Goal: Book appointment/travel/reservation

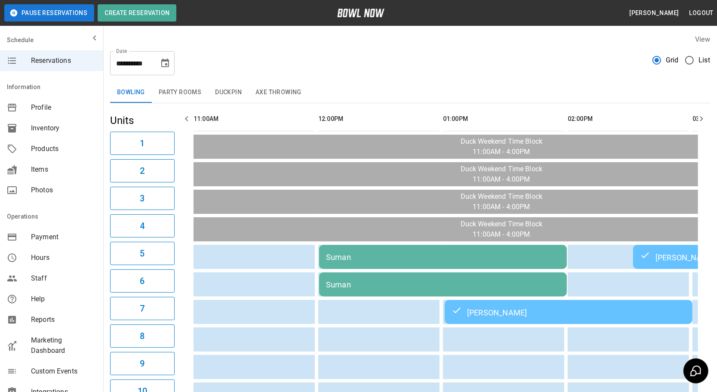
scroll to position [0, 620]
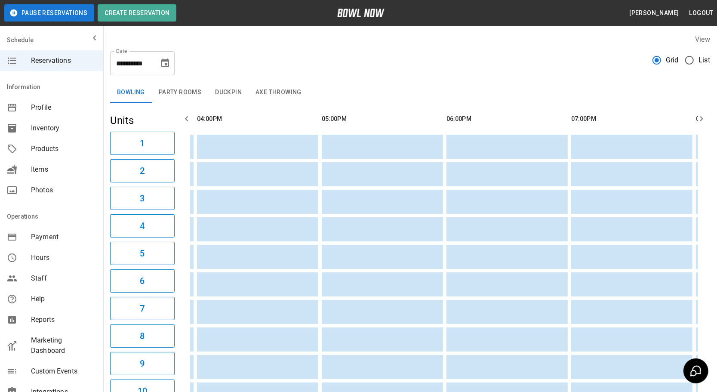
click at [161, 64] on icon "Choose date, selected date is Oct 5, 2025" at bounding box center [165, 63] width 8 height 9
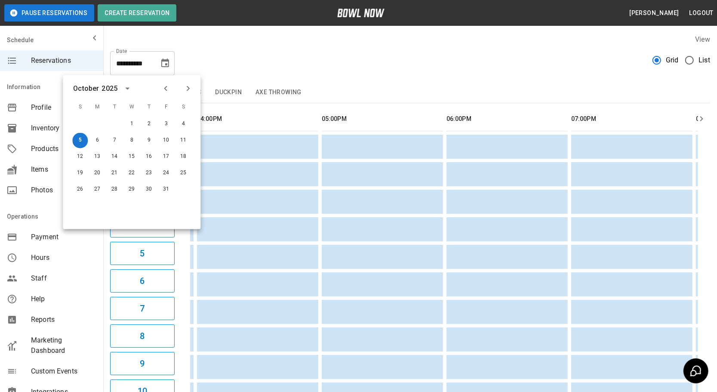
click at [245, 46] on div "**********" at bounding box center [410, 59] width 600 height 31
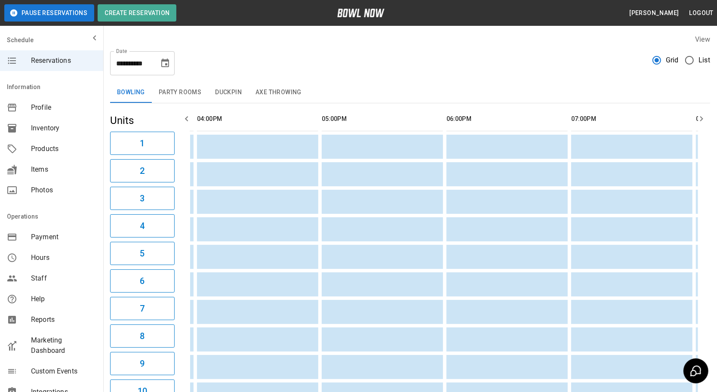
drag, startPoint x: 394, startPoint y: 293, endPoint x: 285, endPoint y: 232, distance: 124.0
drag, startPoint x: 285, startPoint y: 232, endPoint x: 499, endPoint y: 43, distance: 285.5
click at [499, 43] on div "View" at bounding box center [410, 39] width 600 height 10
click at [171, 57] on button "Choose date, selected date is Oct 5, 2025" at bounding box center [165, 63] width 17 height 17
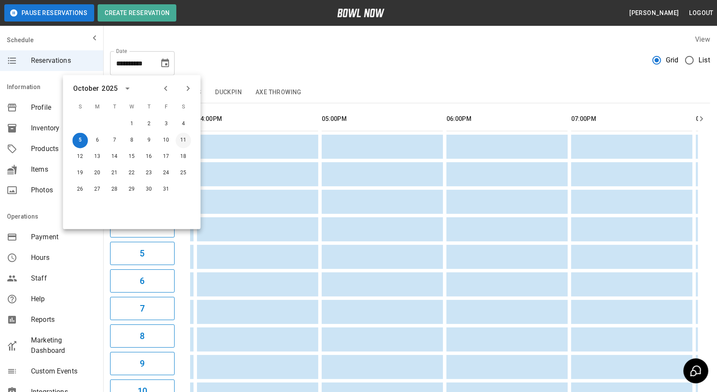
click at [182, 142] on button "11" at bounding box center [183, 140] width 15 height 15
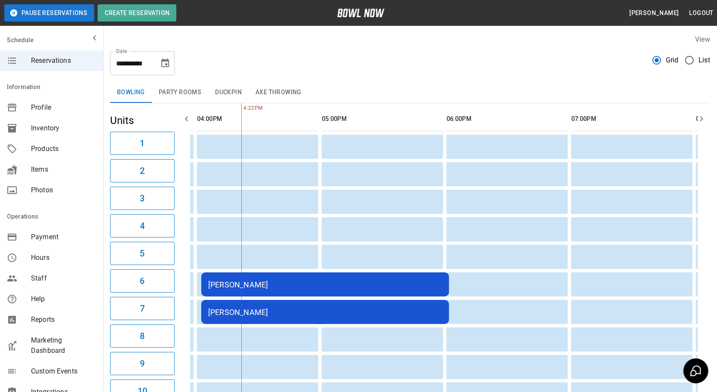
scroll to position [0, 624]
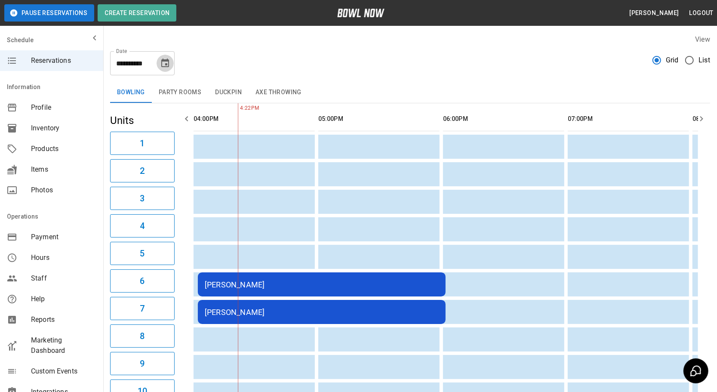
click at [163, 60] on icon "Choose date, selected date is Oct 11, 2025" at bounding box center [165, 63] width 8 height 9
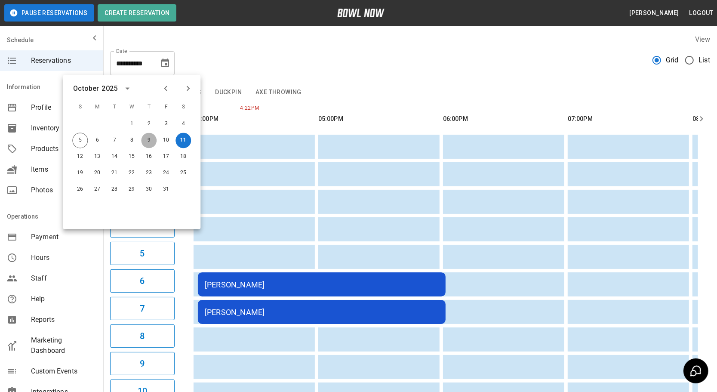
click at [150, 140] on button "9" at bounding box center [148, 140] width 15 height 15
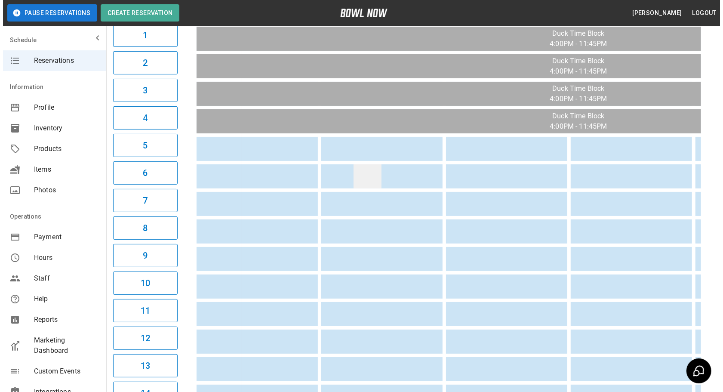
scroll to position [0, 0]
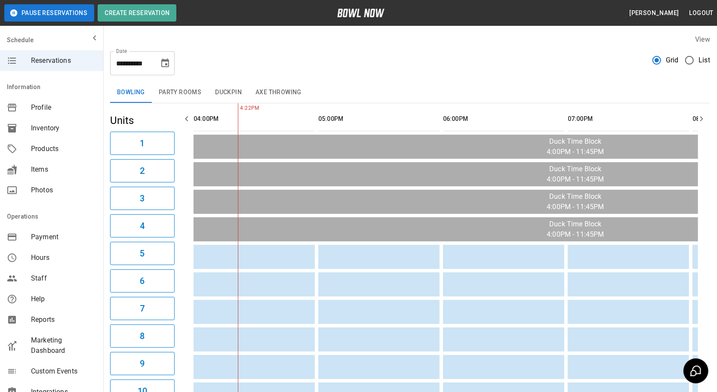
click at [166, 82] on button "Party Rooms" at bounding box center [180, 92] width 56 height 21
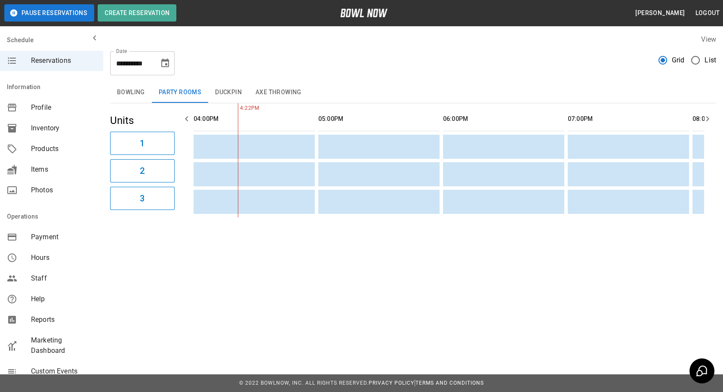
click at [219, 98] on button "Duckpin" at bounding box center [228, 92] width 40 height 21
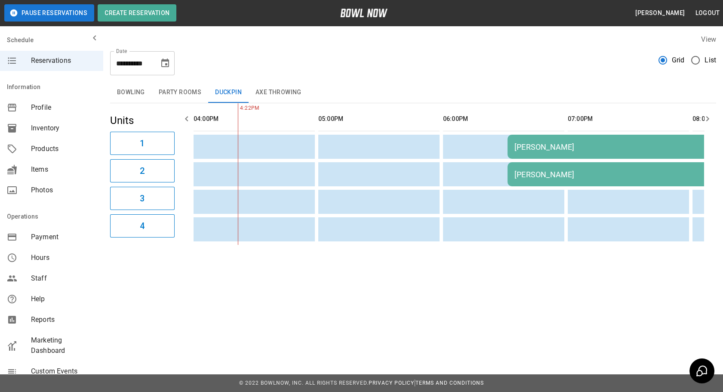
click at [274, 94] on button "Axe Throwing" at bounding box center [279, 92] width 60 height 21
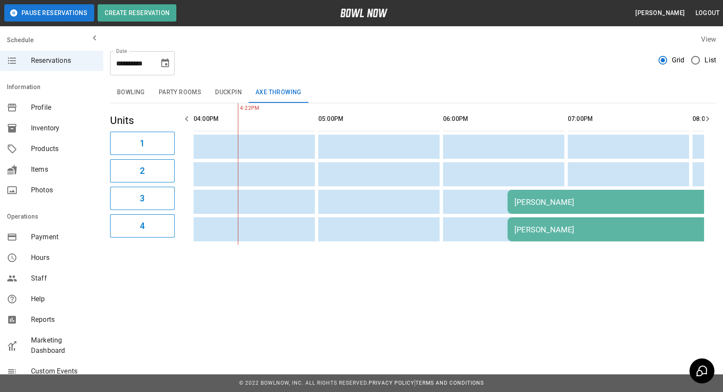
click at [137, 85] on button "Bowling" at bounding box center [131, 92] width 42 height 21
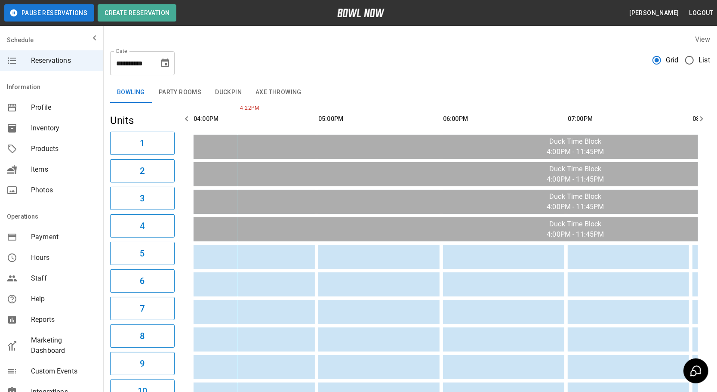
click at [162, 60] on icon "Choose date, selected date is Oct 9, 2025" at bounding box center [165, 63] width 8 height 9
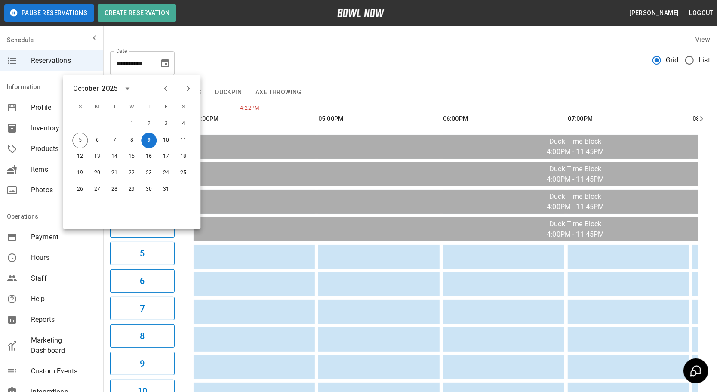
click at [162, 60] on icon "Choose date, selected date is Oct 9, 2025" at bounding box center [165, 63] width 8 height 9
click at [242, 57] on div "**********" at bounding box center [410, 59] width 600 height 31
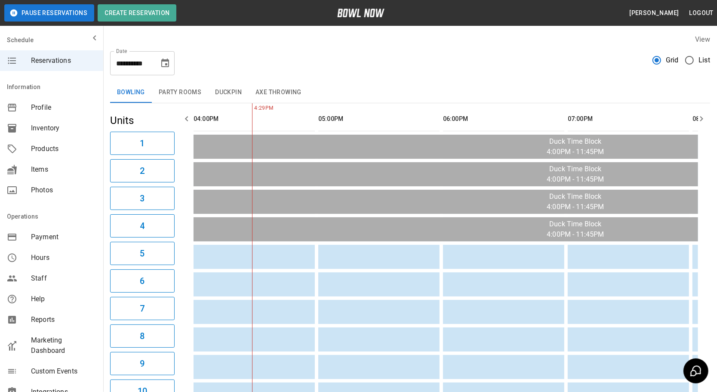
click at [164, 62] on icon "Choose date, selected date is Oct 9, 2025" at bounding box center [165, 63] width 10 height 10
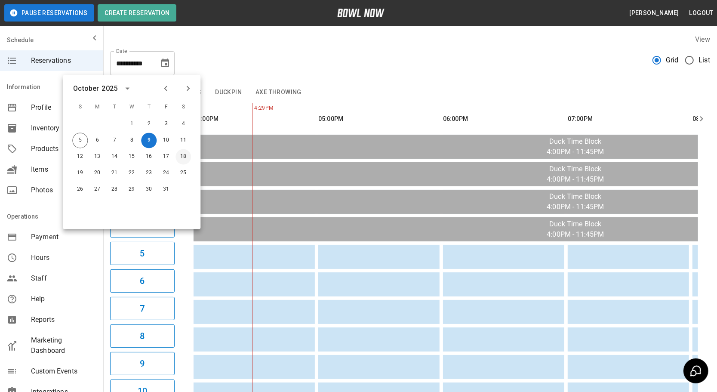
click at [185, 160] on button "18" at bounding box center [183, 156] width 15 height 15
type input "**********"
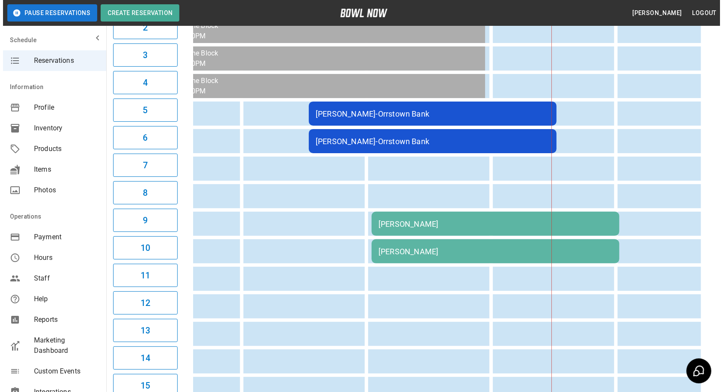
scroll to position [0, 199]
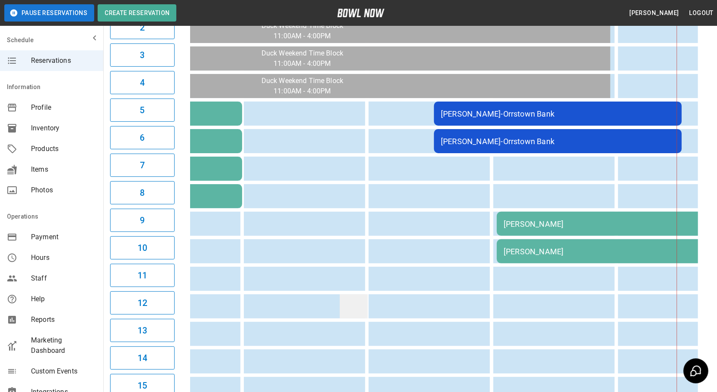
click at [360, 294] on td "sticky table" at bounding box center [354, 306] width 28 height 24
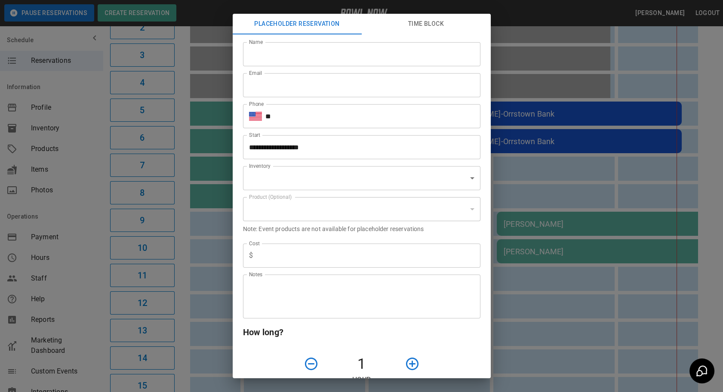
scroll to position [0, 393]
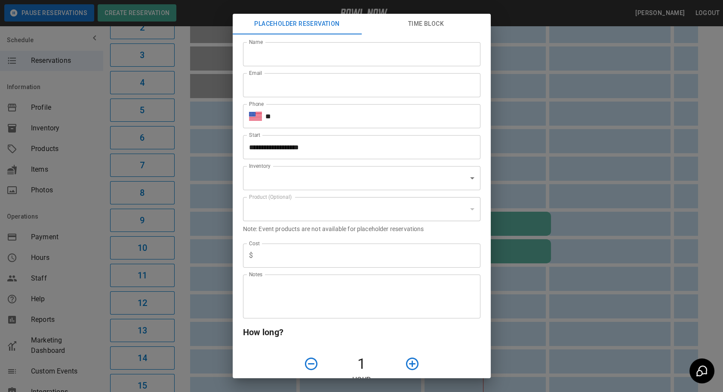
type input "**********"
click at [589, 265] on div "**********" at bounding box center [361, 196] width 723 height 392
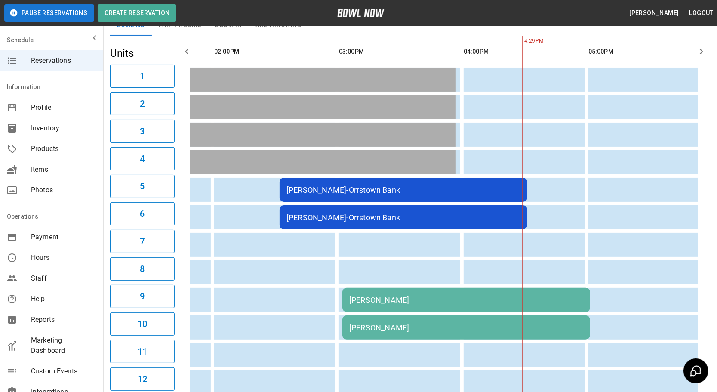
scroll to position [0, 328]
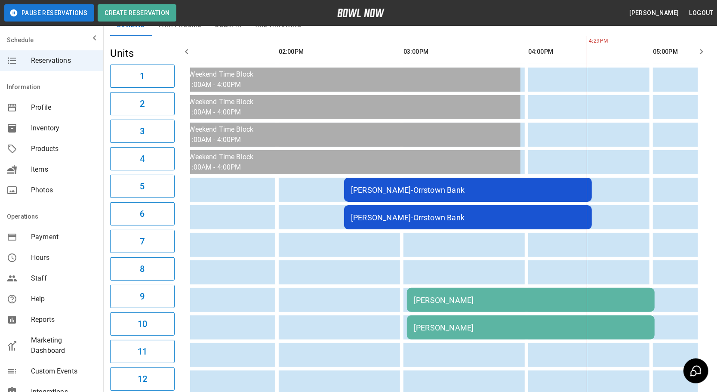
click at [420, 326] on div "[PERSON_NAME]" at bounding box center [531, 327] width 234 height 9
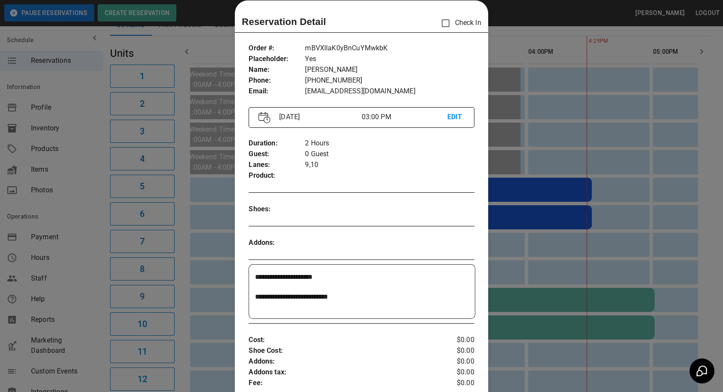
click at [207, 283] on div at bounding box center [361, 196] width 723 height 392
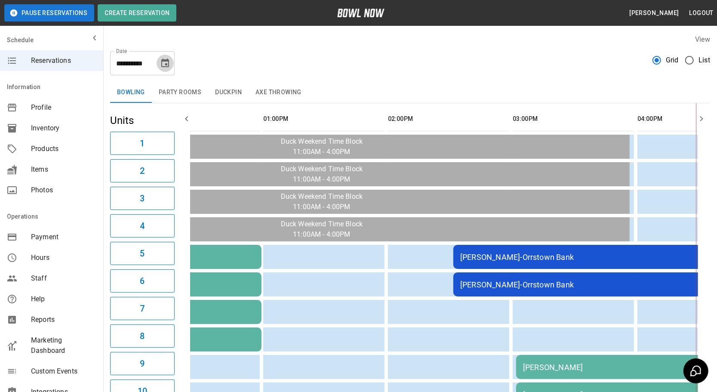
click at [166, 65] on icon "Choose date, selected date is Oct 18, 2025" at bounding box center [165, 63] width 8 height 9
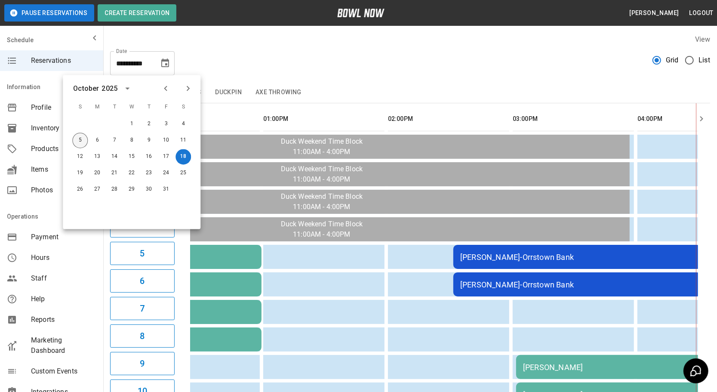
click at [74, 143] on button "5" at bounding box center [79, 140] width 15 height 15
click at [79, 138] on button "5" at bounding box center [79, 140] width 15 height 15
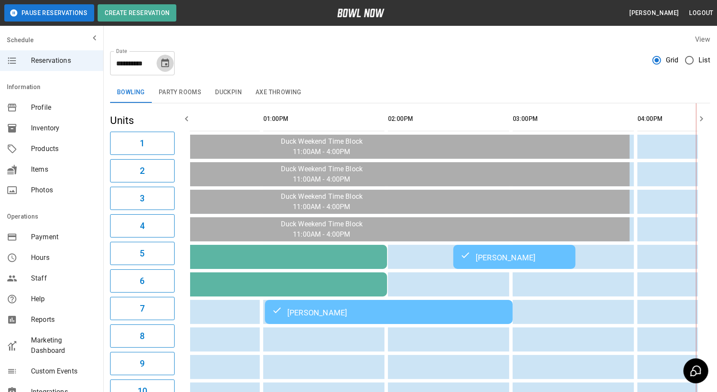
click at [164, 67] on icon "Choose date, selected date is Oct 5, 2025" at bounding box center [165, 63] width 10 height 10
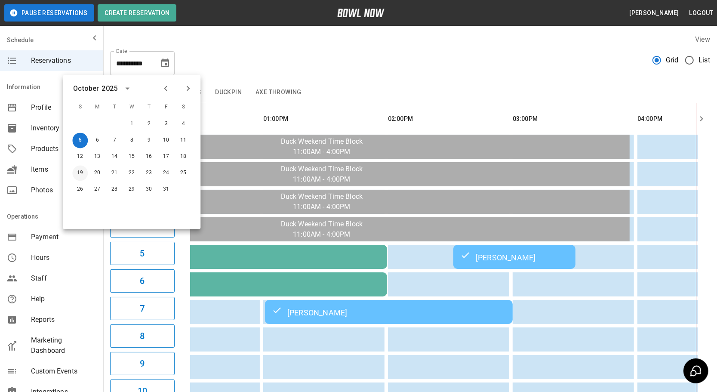
click at [81, 174] on button "19" at bounding box center [79, 173] width 15 height 15
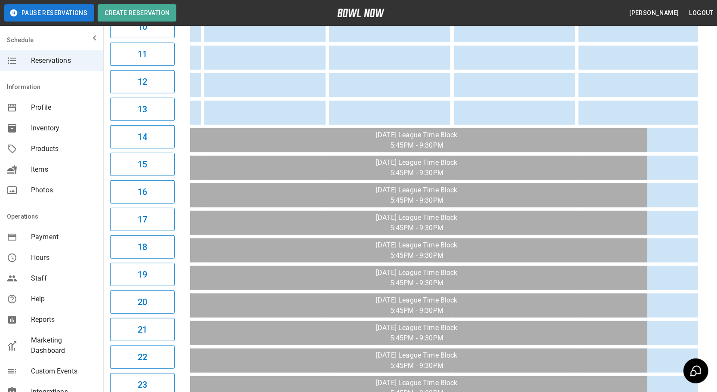
scroll to position [0, 725]
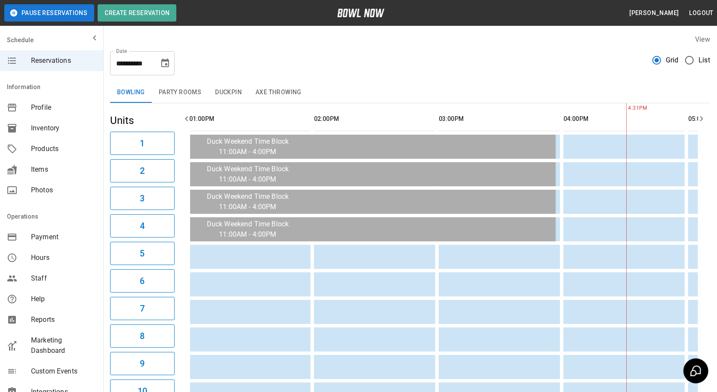
click at [228, 92] on button "Duckpin" at bounding box center [228, 92] width 40 height 21
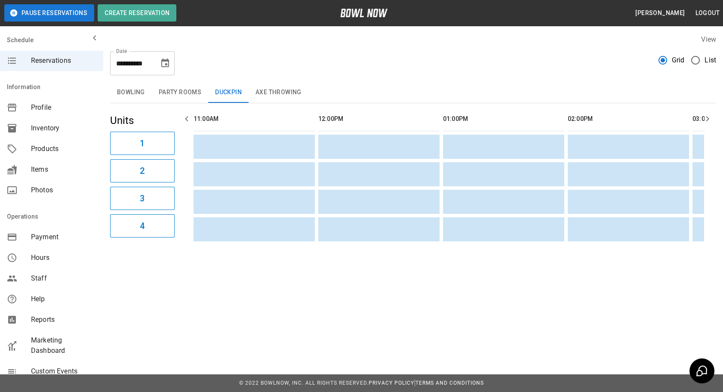
click at [270, 90] on button "Axe Throwing" at bounding box center [279, 92] width 60 height 21
click at [127, 89] on button "Bowling" at bounding box center [131, 92] width 42 height 21
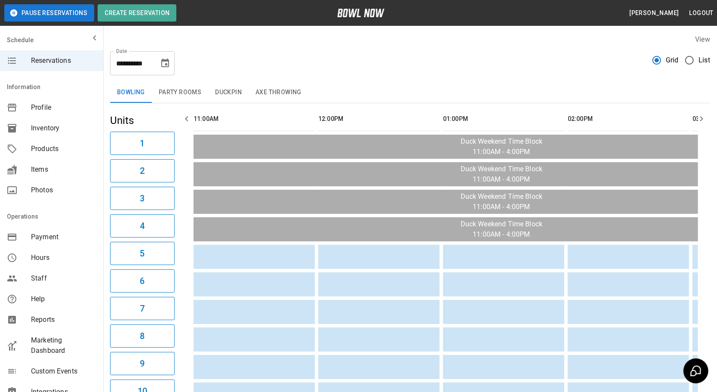
click at [161, 71] on button "Choose date, selected date is Oct 19, 2025" at bounding box center [165, 63] width 17 height 17
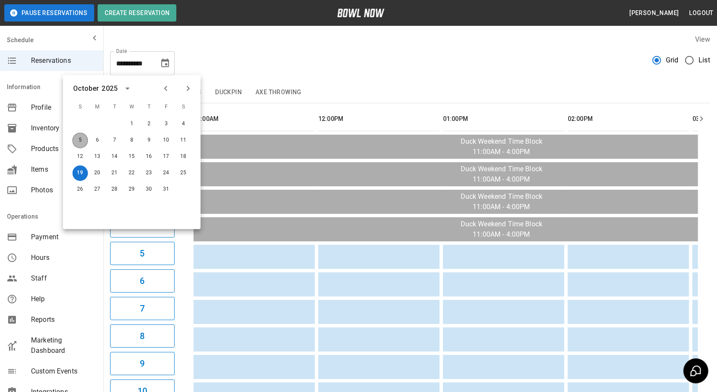
click at [81, 133] on button "5" at bounding box center [79, 140] width 15 height 15
click at [76, 139] on button "5" at bounding box center [79, 140] width 15 height 15
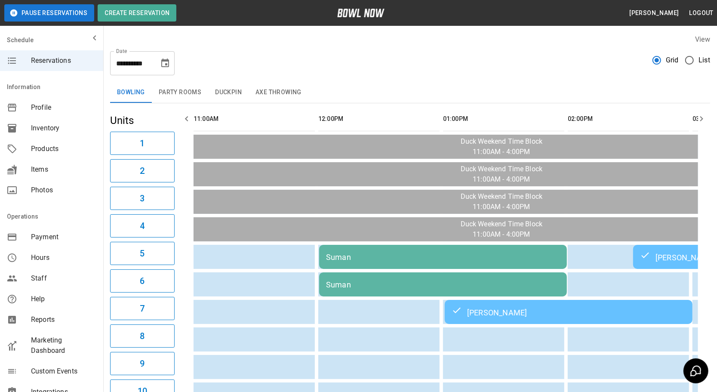
click at [167, 61] on icon "Choose date, selected date is Oct 5, 2025" at bounding box center [165, 63] width 8 height 9
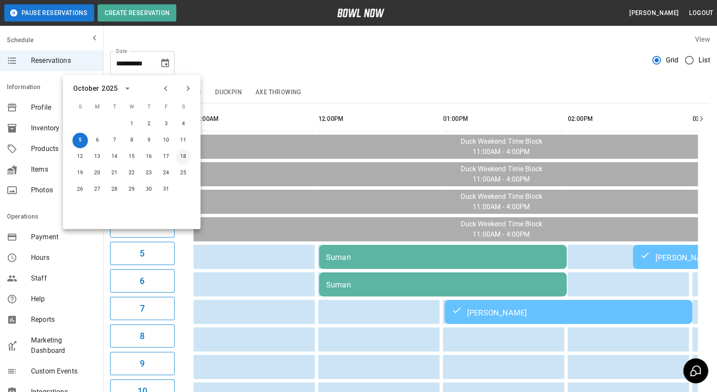
click at [183, 155] on button "18" at bounding box center [183, 156] width 15 height 15
type input "**********"
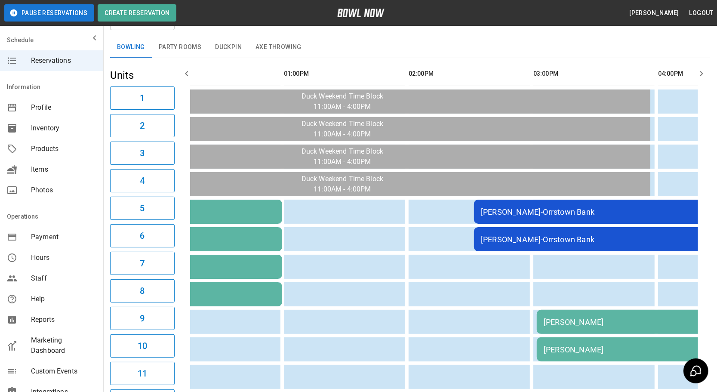
scroll to position [0, 229]
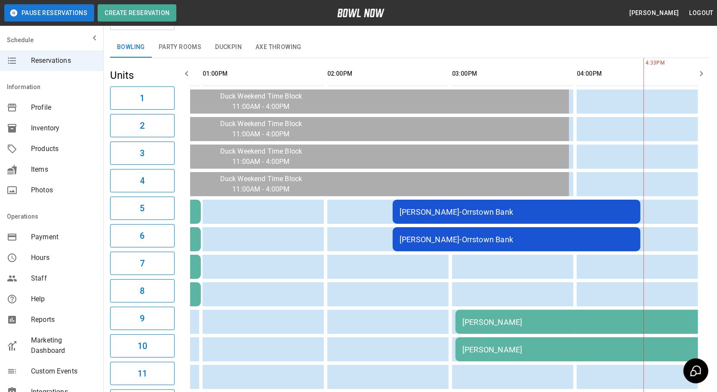
click at [419, 203] on td "[PERSON_NAME]-Orrstown Bank" at bounding box center [517, 212] width 248 height 24
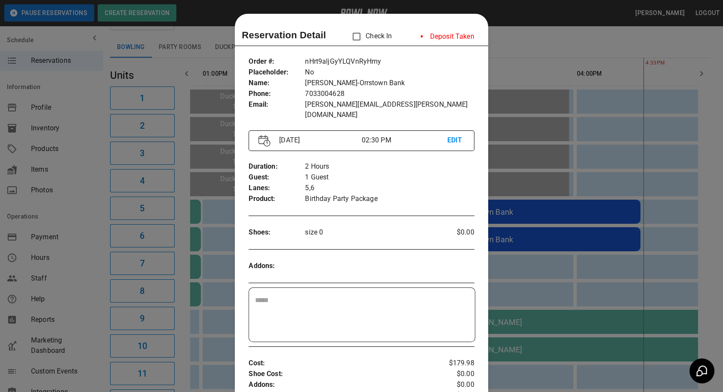
scroll to position [13, 0]
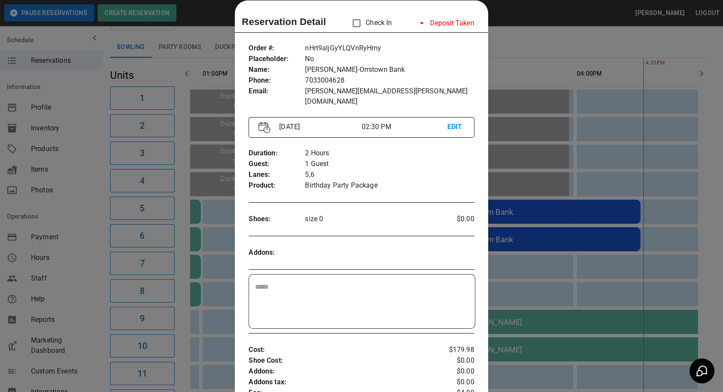
click at [197, 323] on div at bounding box center [361, 196] width 723 height 392
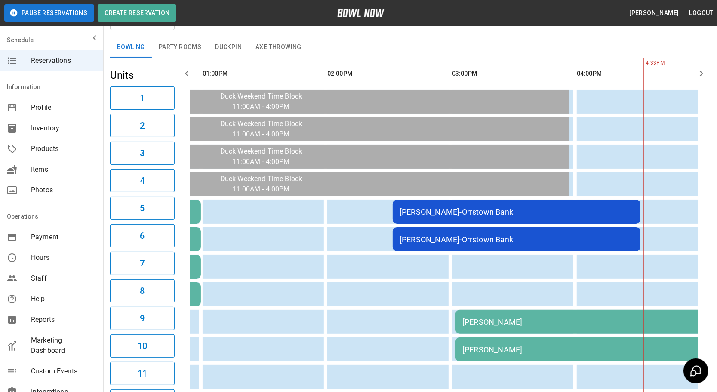
click at [469, 323] on td "[PERSON_NAME]" at bounding box center [580, 322] width 248 height 24
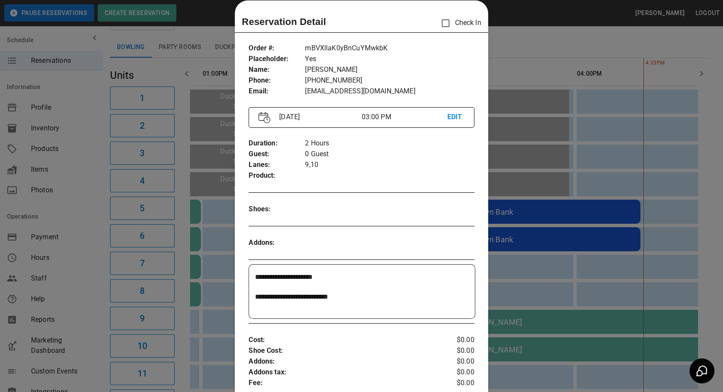
click at [232, 342] on div at bounding box center [361, 196] width 723 height 392
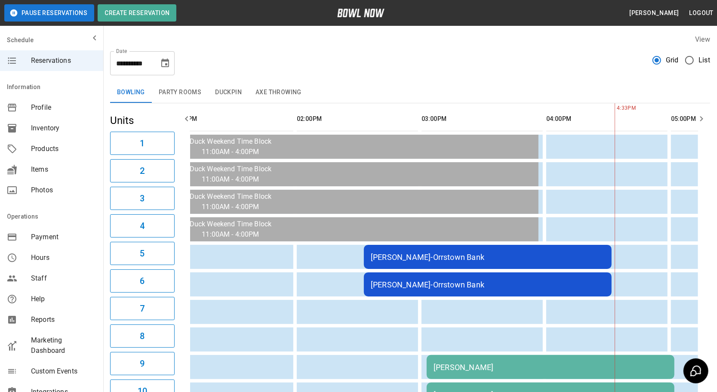
scroll to position [0, 269]
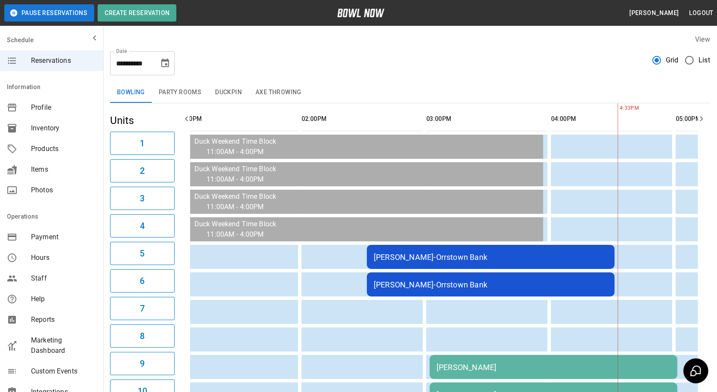
click at [163, 61] on icon "Choose date, selected date is Oct 18, 2025" at bounding box center [165, 63] width 8 height 9
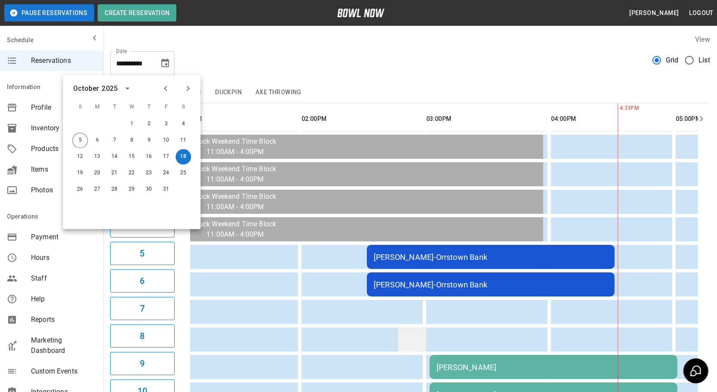
click at [401, 330] on td "sticky table" at bounding box center [412, 339] width 28 height 24
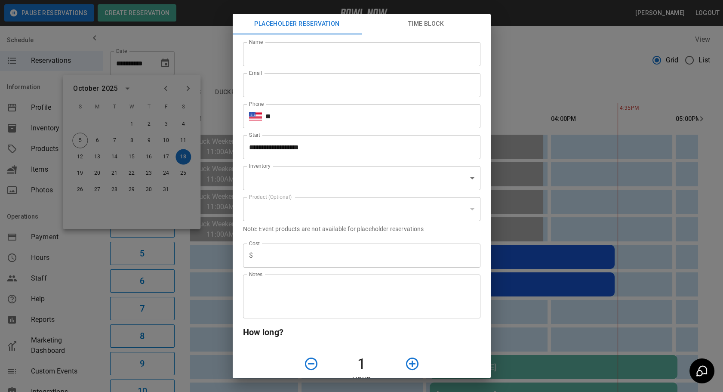
type input "**********"
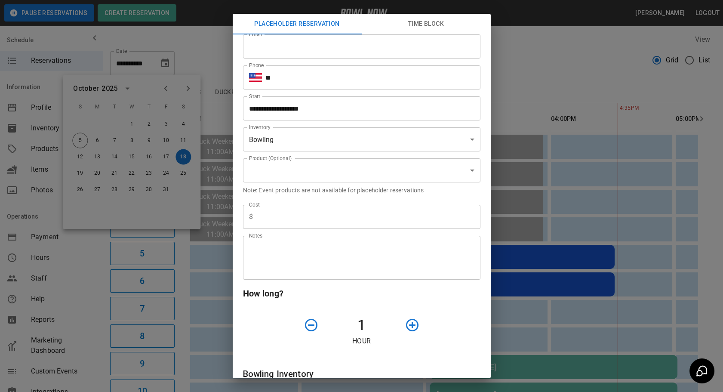
drag, startPoint x: 600, startPoint y: 254, endPoint x: 579, endPoint y: 226, distance: 35.3
click at [601, 246] on div "**********" at bounding box center [361, 196] width 723 height 392
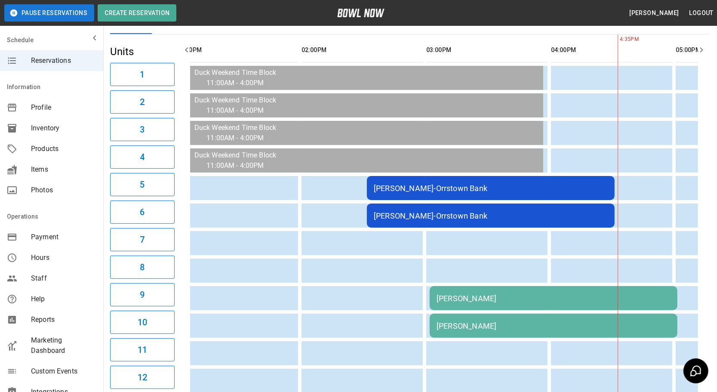
click at [478, 294] on div "[PERSON_NAME]" at bounding box center [554, 298] width 234 height 9
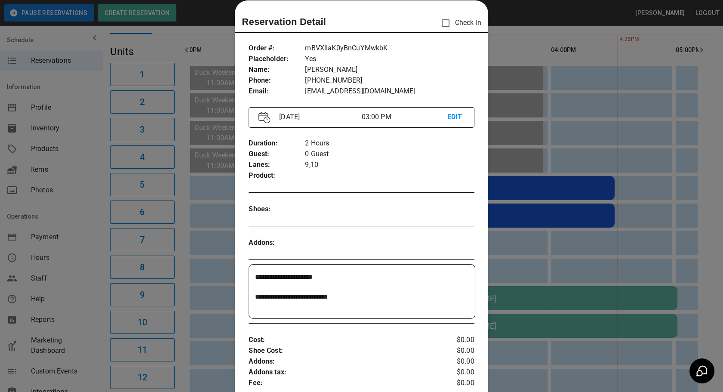
click at [549, 254] on div at bounding box center [361, 196] width 723 height 392
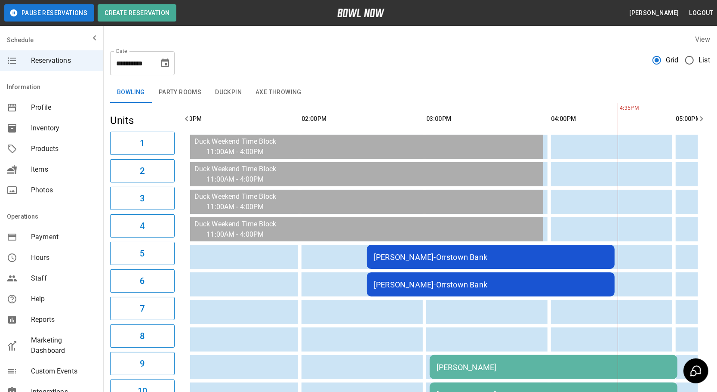
click at [164, 61] on icon "Choose date, selected date is Oct 18, 2025" at bounding box center [165, 63] width 8 height 9
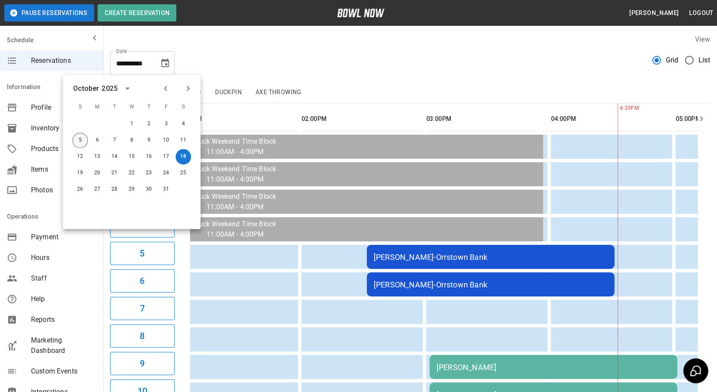
click at [77, 137] on button "5" at bounding box center [79, 140] width 15 height 15
type input "**********"
